Goal: Information Seeking & Learning: Learn about a topic

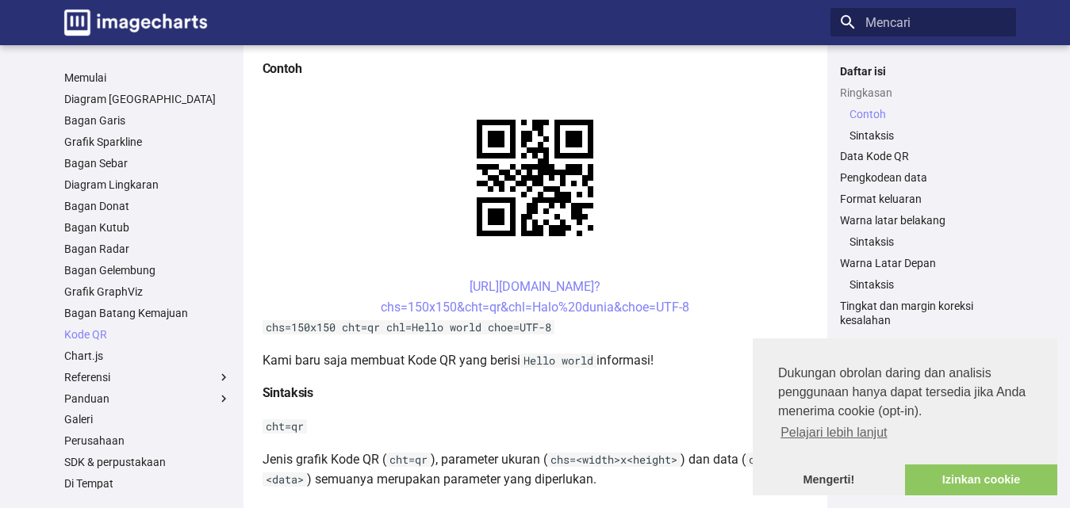
scroll to position [397, 0]
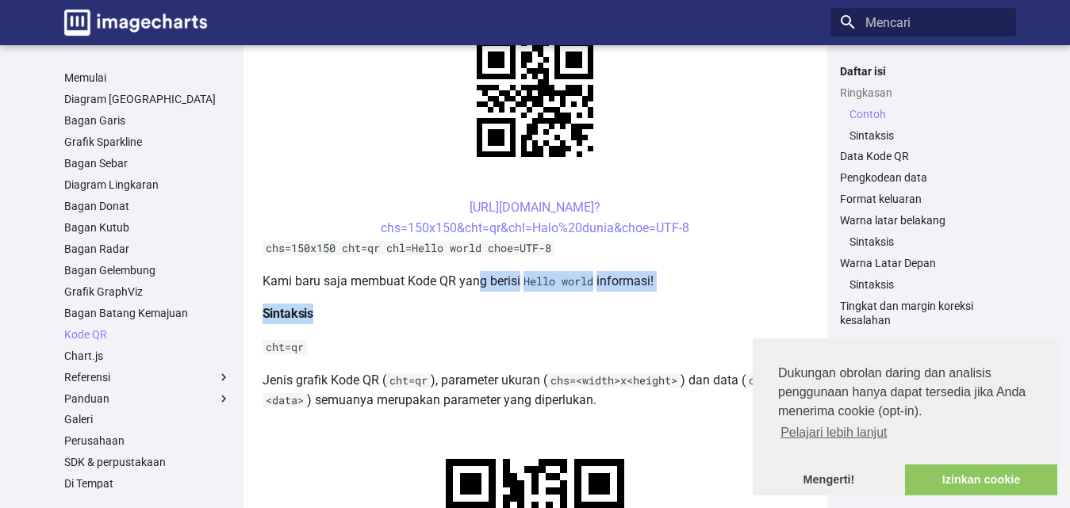
drag, startPoint x: 465, startPoint y: 310, endPoint x: 476, endPoint y: 281, distance: 31.4
click at [827, 476] on font "Mengerti!" at bounding box center [829, 480] width 52 height 13
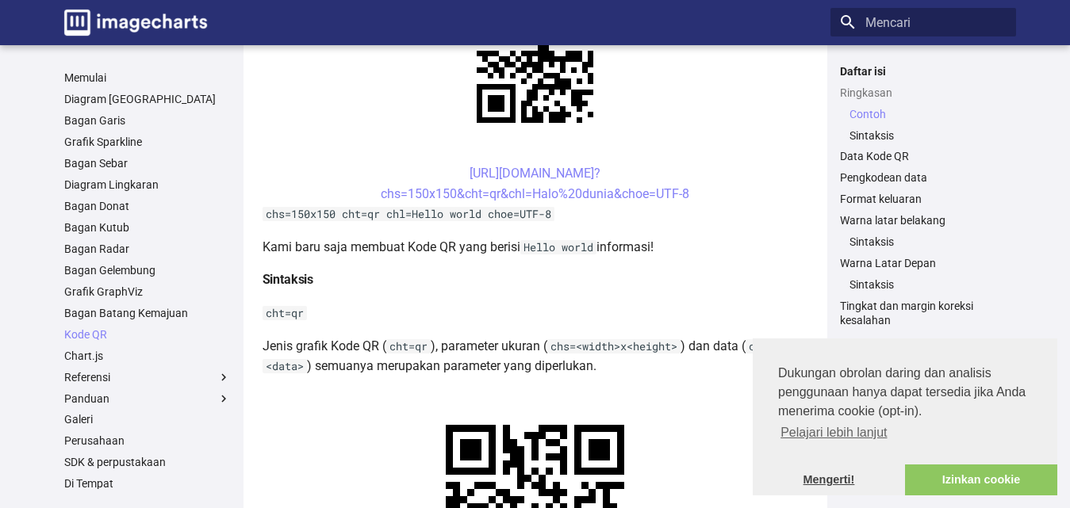
scroll to position [334, 0]
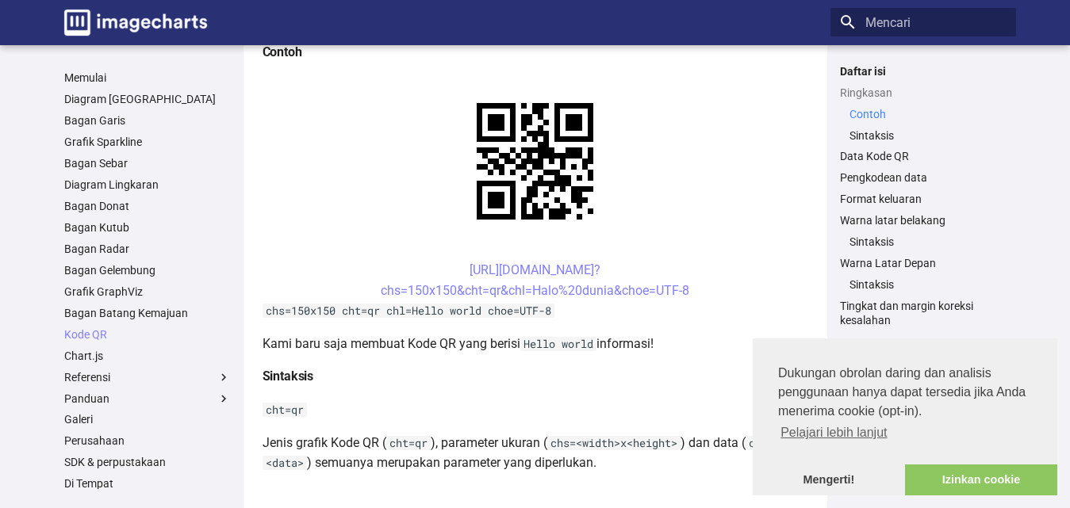
click at [869, 112] on font "Contoh" at bounding box center [867, 114] width 36 height 13
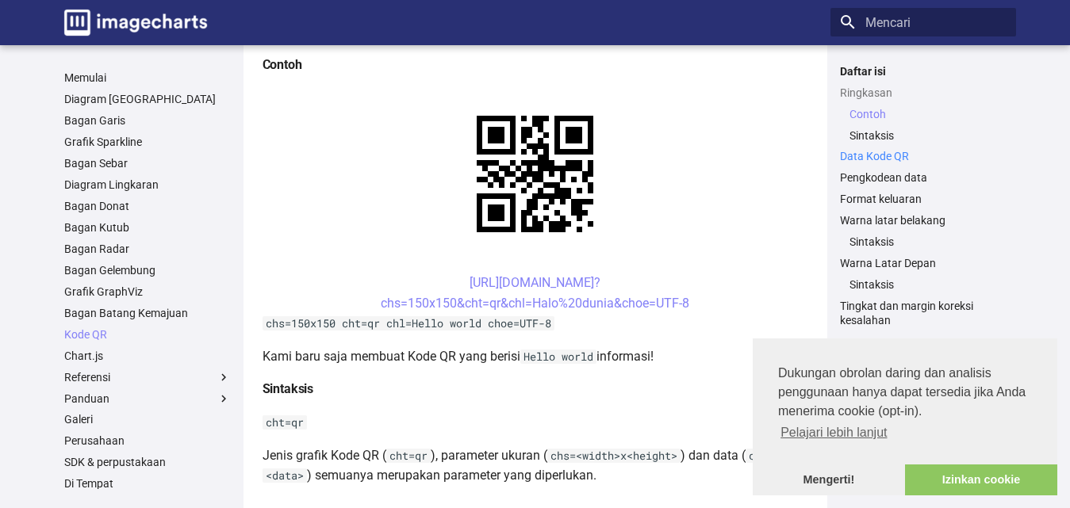
click at [900, 159] on font "Data Kode QR" at bounding box center [874, 156] width 69 height 13
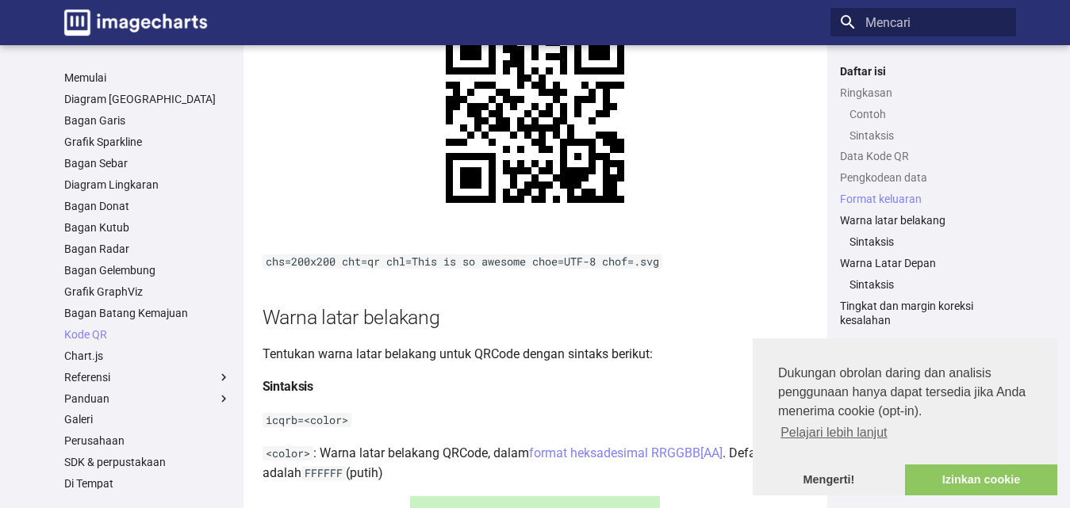
scroll to position [1729, 0]
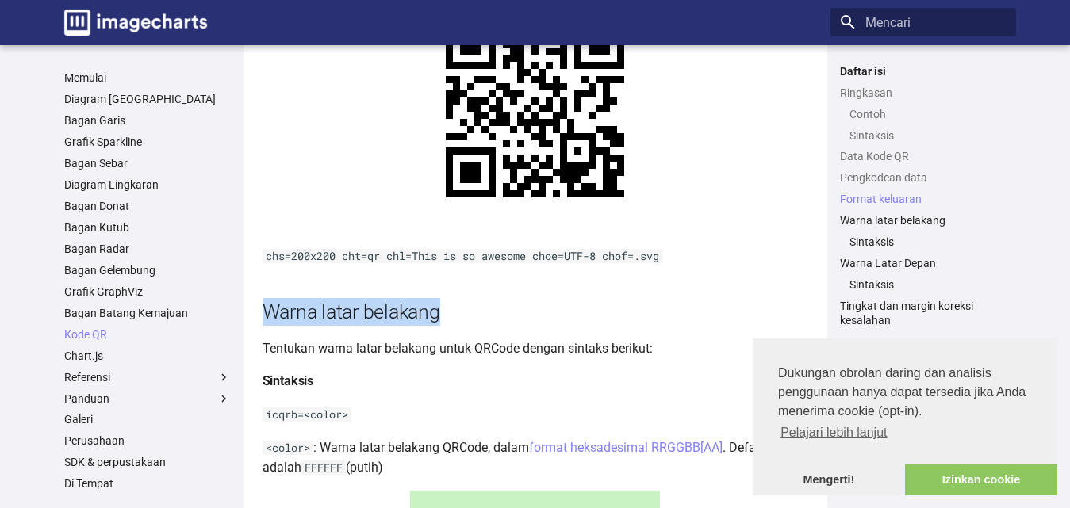
drag, startPoint x: 1066, startPoint y: 283, endPoint x: 1066, endPoint y: 292, distance: 8.7
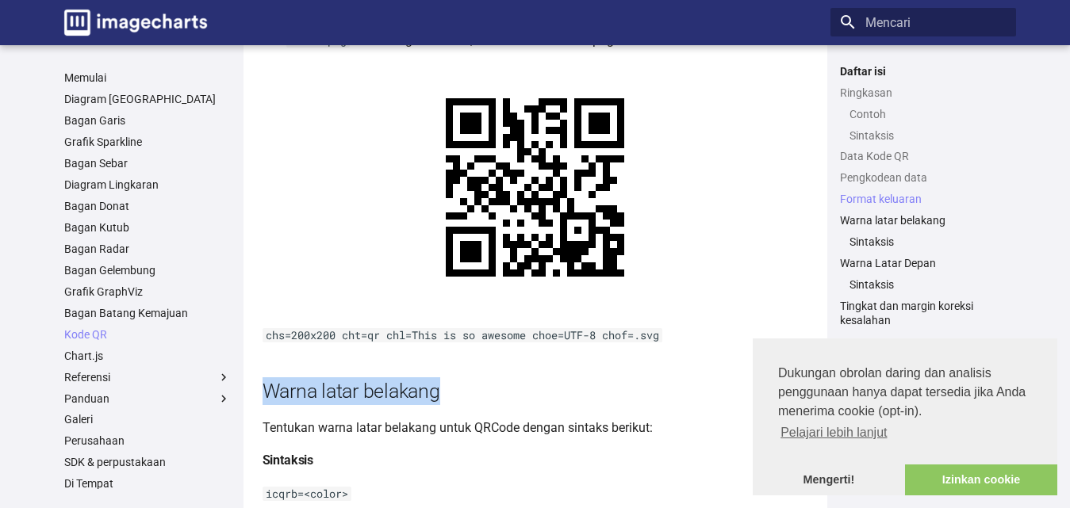
scroll to position [1632, 0]
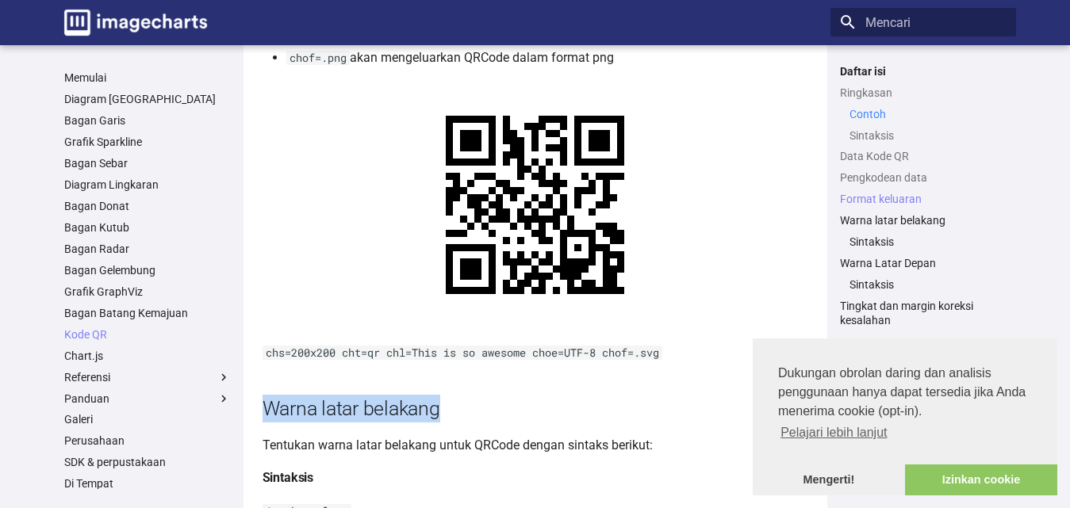
click at [881, 113] on font "Contoh" at bounding box center [867, 114] width 36 height 13
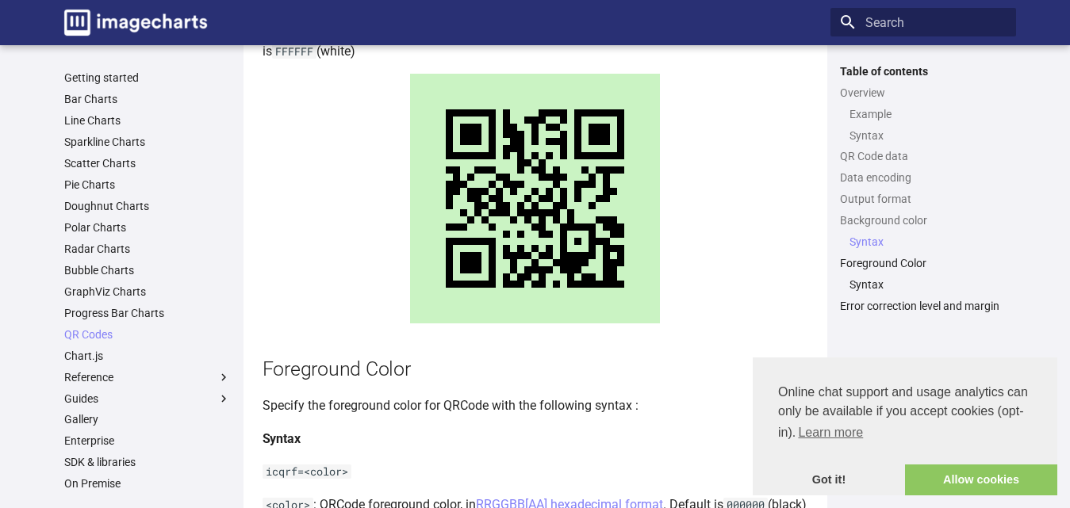
scroll to position [2157, 0]
